Goal: Find specific page/section: Find specific page/section

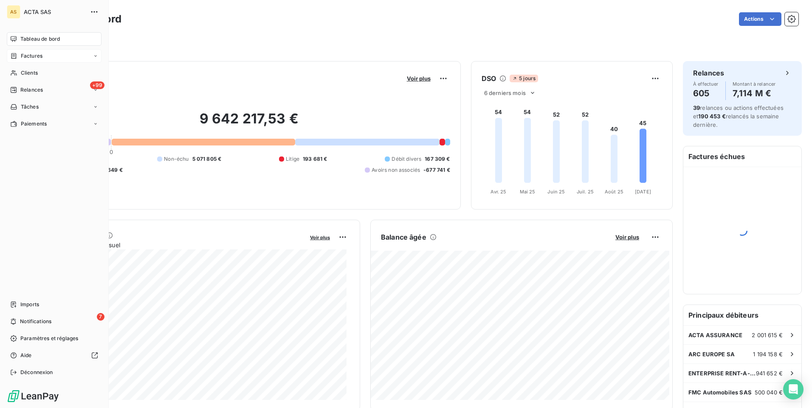
click at [24, 58] on span "Factures" at bounding box center [32, 56] width 22 height 8
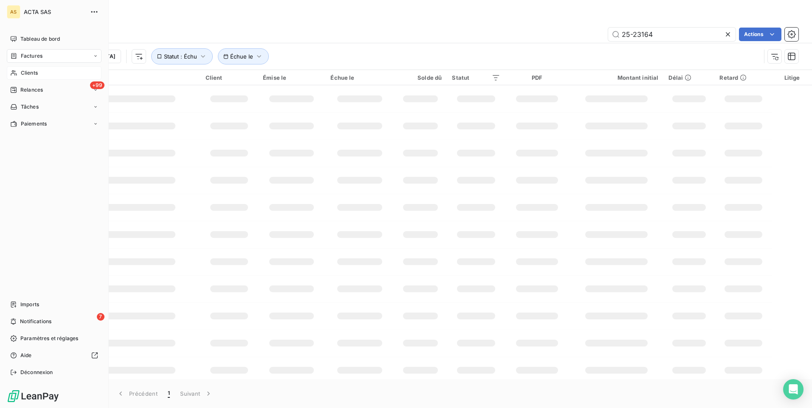
drag, startPoint x: 30, startPoint y: 76, endPoint x: 507, endPoint y: 42, distance: 478.4
click at [31, 76] on span "Clients" at bounding box center [29, 73] width 17 height 8
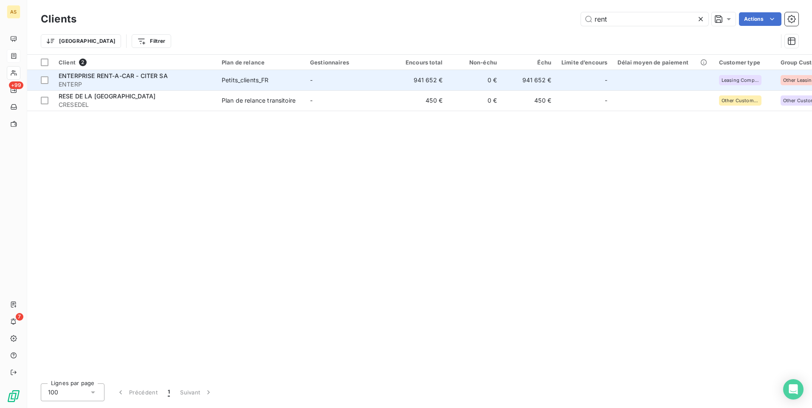
type input "rent"
click at [139, 80] on span "ENTERP" at bounding box center [135, 84] width 153 height 8
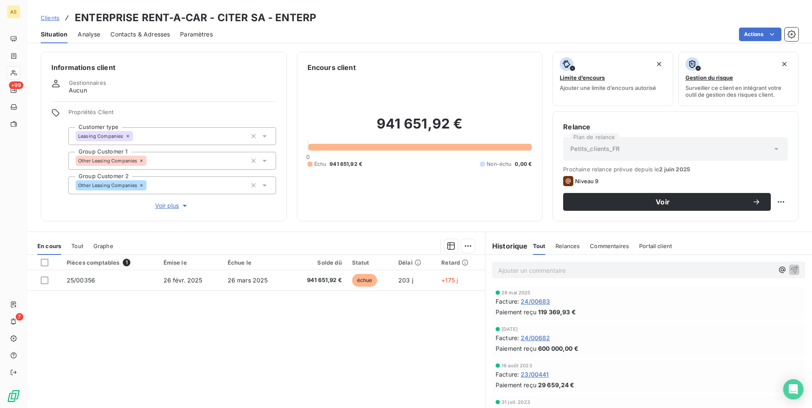
drag, startPoint x: 266, startPoint y: 385, endPoint x: 287, endPoint y: 154, distance: 232.3
click at [271, 377] on div "Pièces comptables 1 Émise le Échue le Solde dû Statut Délai Retard 25/00356 [DA…" at bounding box center [256, 336] width 458 height 163
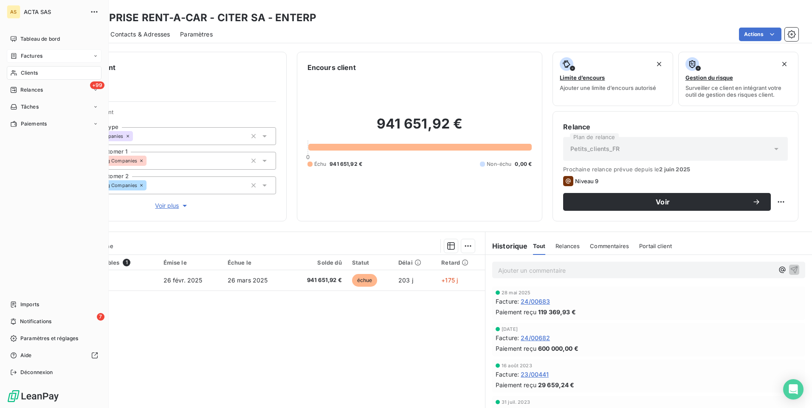
click at [32, 59] on span "Factures" at bounding box center [32, 56] width 22 height 8
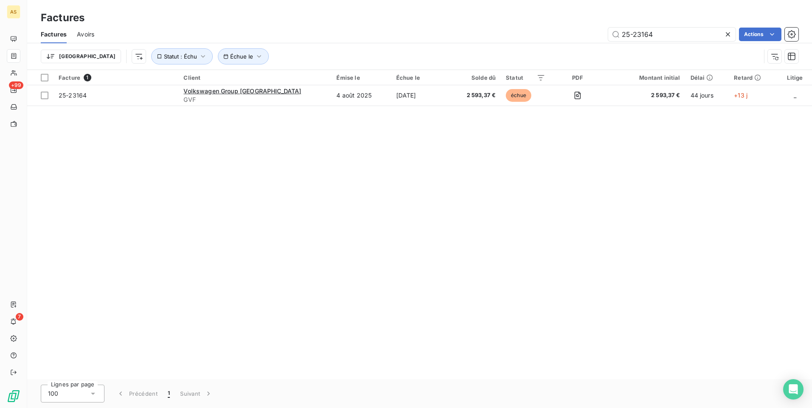
drag, startPoint x: 212, startPoint y: 283, endPoint x: 198, endPoint y: 176, distance: 108.3
click at [212, 281] on div "Facture 1 Client Émise le Échue le Solde dû Statut PDF Montant initial Délai Re…" at bounding box center [419, 224] width 785 height 309
